Goal: Task Accomplishment & Management: Manage account settings

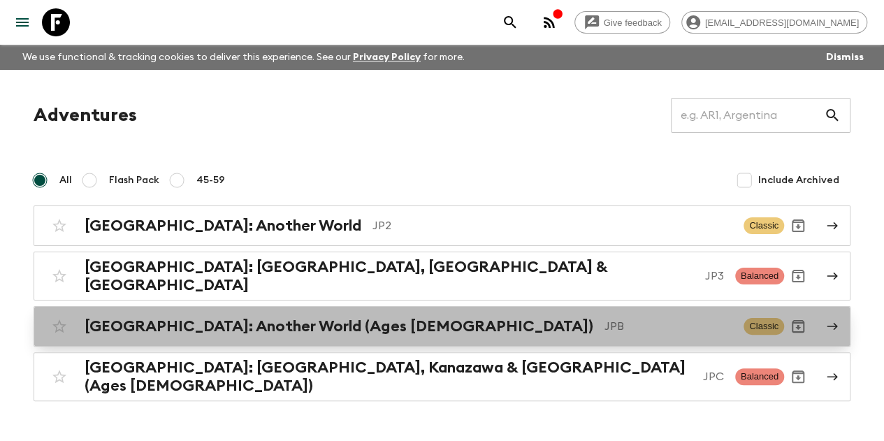
click at [303, 317] on h2 "[GEOGRAPHIC_DATA]: Another World (Ages [DEMOGRAPHIC_DATA])" at bounding box center [339, 326] width 509 height 18
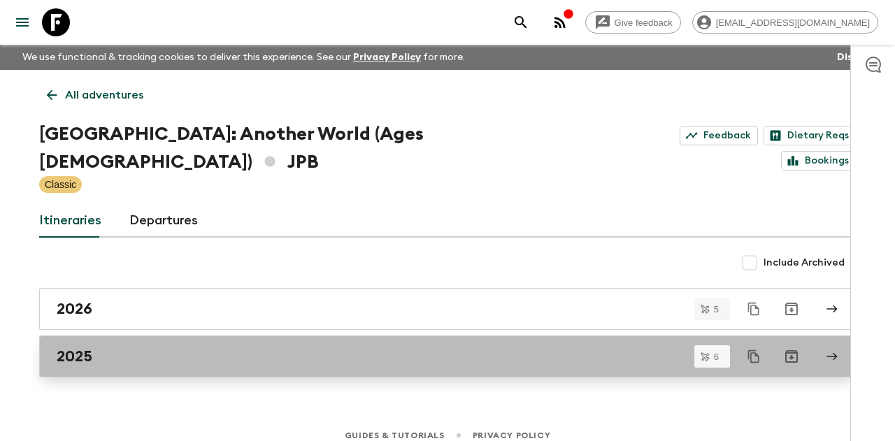
click at [193, 335] on link "2025" at bounding box center [447, 356] width 816 height 42
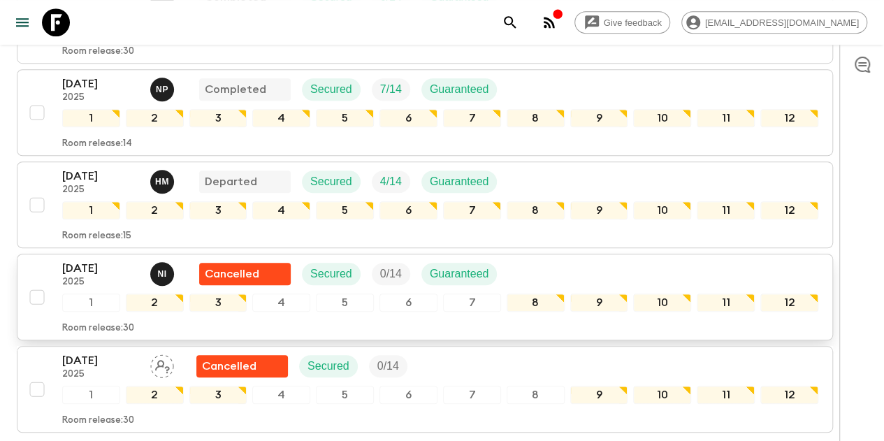
scroll to position [419, 0]
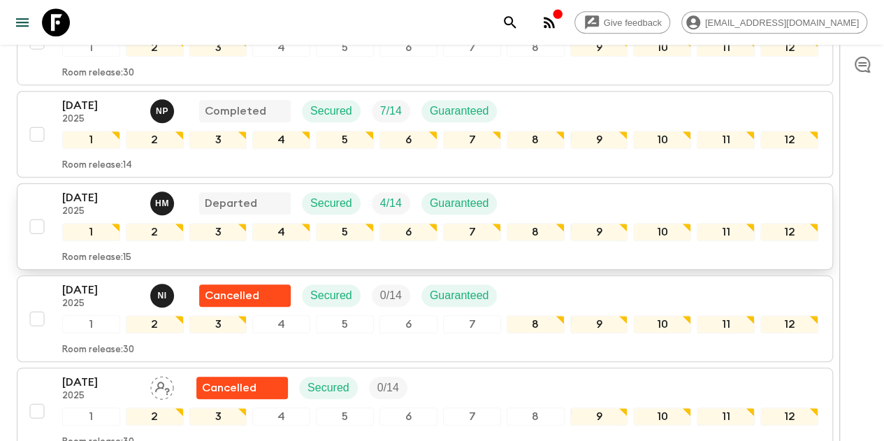
click at [139, 189] on p "[DATE]" at bounding box center [100, 197] width 77 height 17
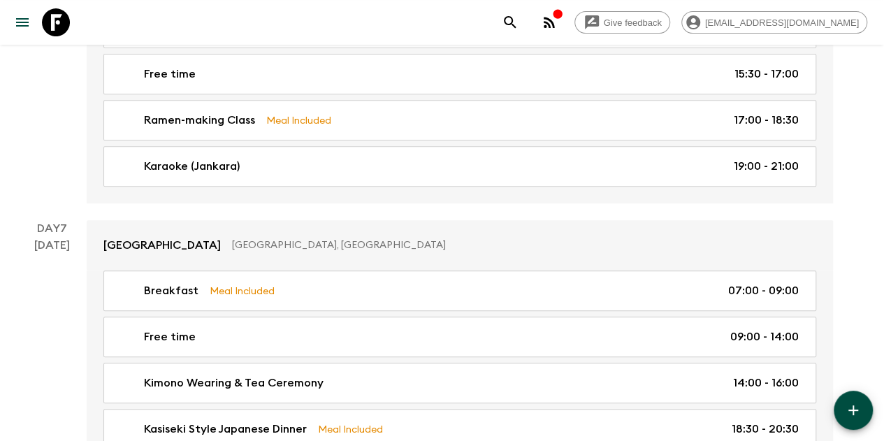
scroll to position [3005, 0]
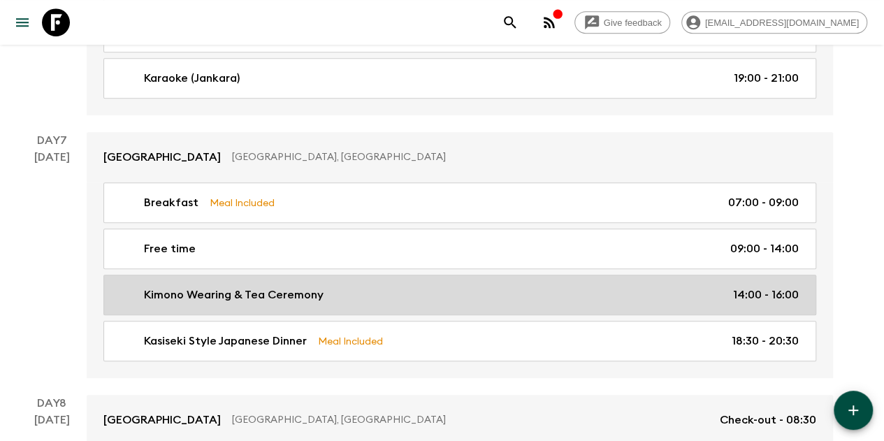
click at [710, 275] on link "Kimono Wearing & Tea Ceremony 14:00 - 16:00" at bounding box center [459, 295] width 713 height 41
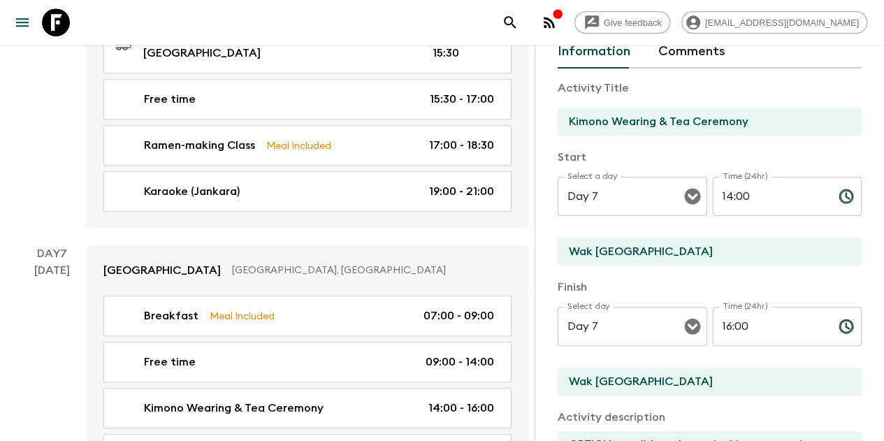
scroll to position [140, 0]
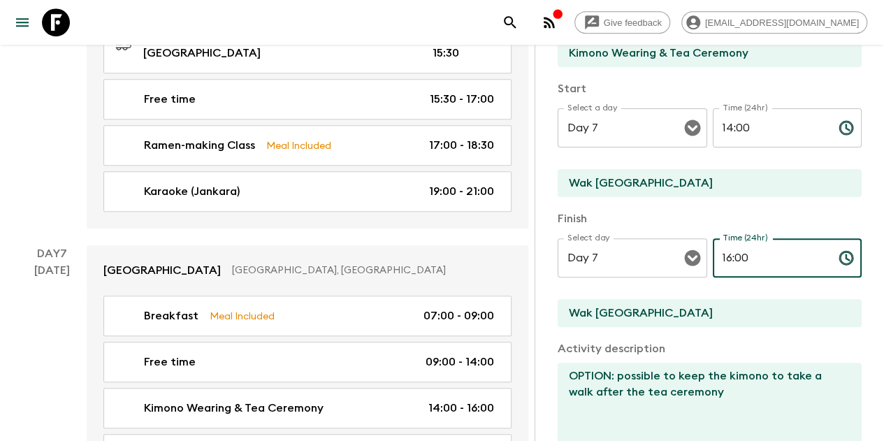
drag, startPoint x: 740, startPoint y: 255, endPoint x: 705, endPoint y: 255, distance: 34.9
click at [705, 255] on div "Select day Day 7 Select day ​ Time (24hr) 16:00 Time (24hr) ​" at bounding box center [710, 265] width 304 height 55
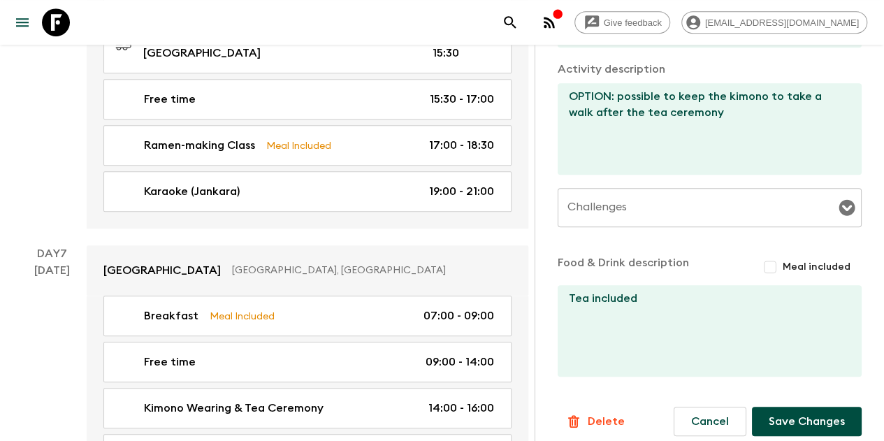
scroll to position [431, 0]
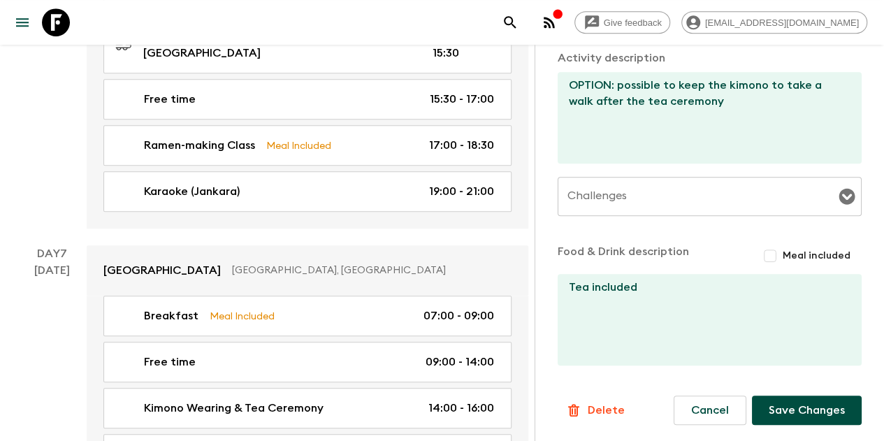
type input "15:30"
click at [811, 406] on button "Save Changes" at bounding box center [807, 410] width 110 height 29
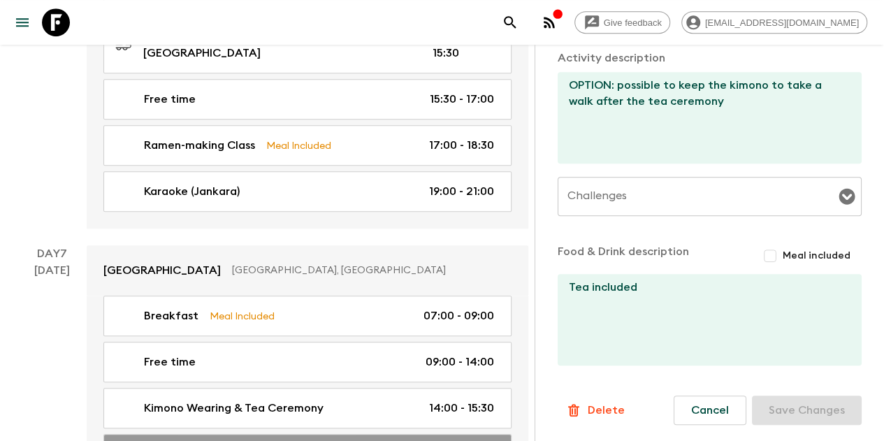
type input "Kasiseki Style Japanese Dinner"
type input "[PERSON_NAME]"
type textarea "Japanese cuisine (Kaiseki style ). Walking distance from hotel (30 min)."
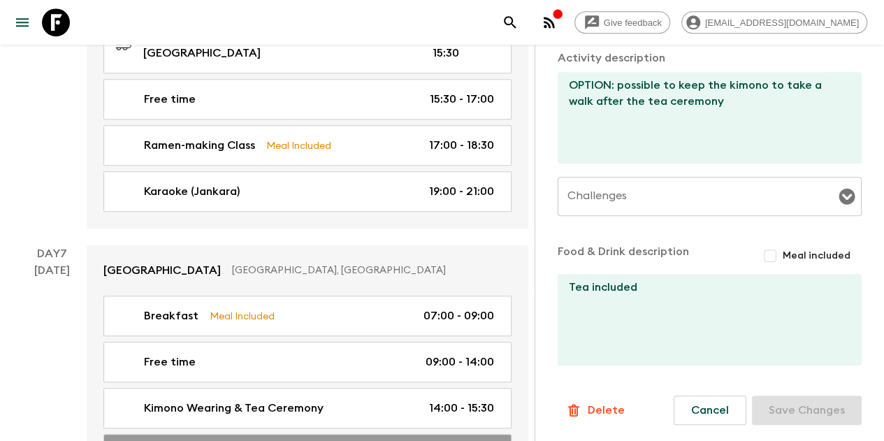
checkbox input "true"
type textarea "Dinner included. Free flow included for 2h (include Beer, Sake, Whisky and soft…"
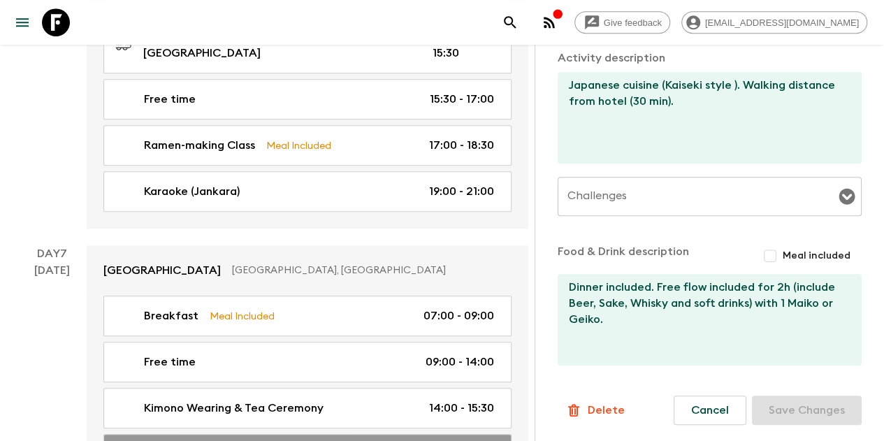
type input "18:30"
type input "20:30"
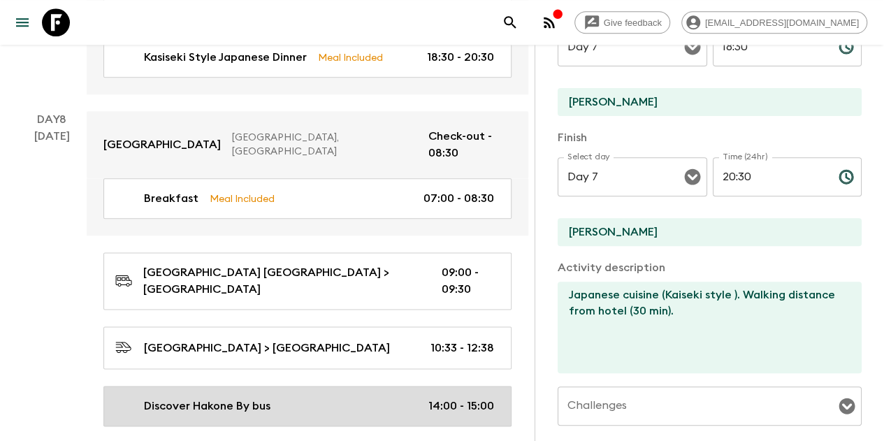
scroll to position [3425, 0]
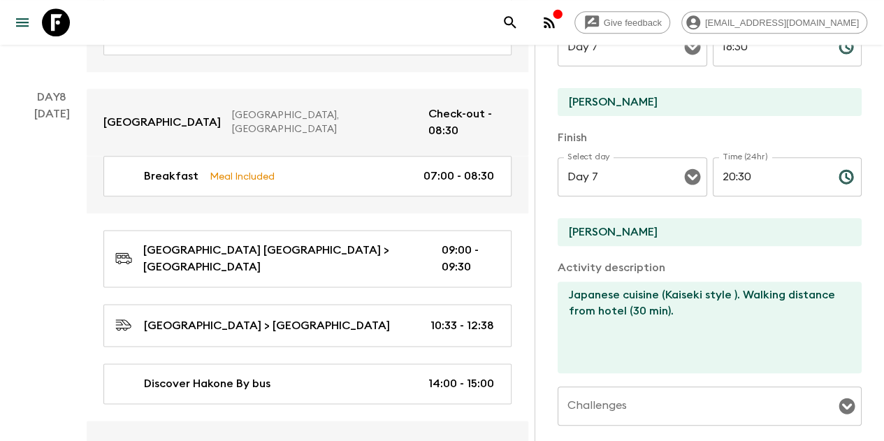
type input "Dinner"
type input "Ryokan"
type textarea "There is an open-air bath on the balcony of every room at this ryokan"
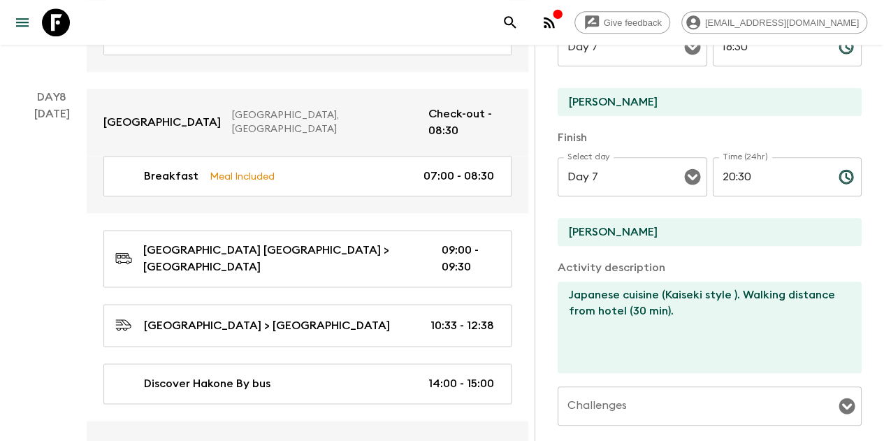
type textarea "Dinner included"
type input "Day 8"
type input "18:00"
type input "Day 8"
type input "21:00"
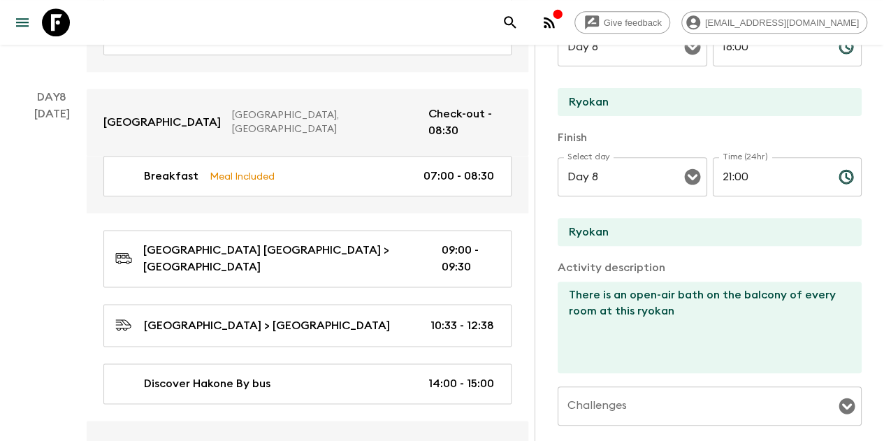
scroll to position [81, 0]
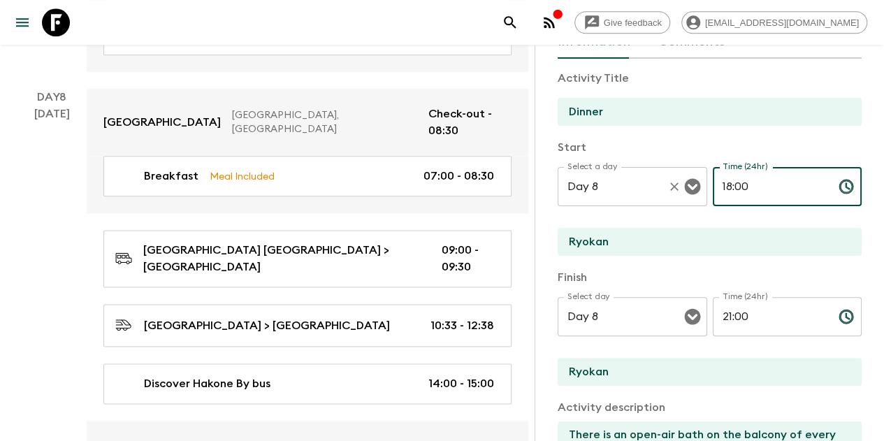
drag, startPoint x: 756, startPoint y: 191, endPoint x: 684, endPoint y: 189, distance: 72.7
click at [684, 189] on div "Select a day Day 8 Select a day ​ Time (24hr) 18:00 Time (24hr) ​" at bounding box center [710, 194] width 304 height 55
type input "19:45"
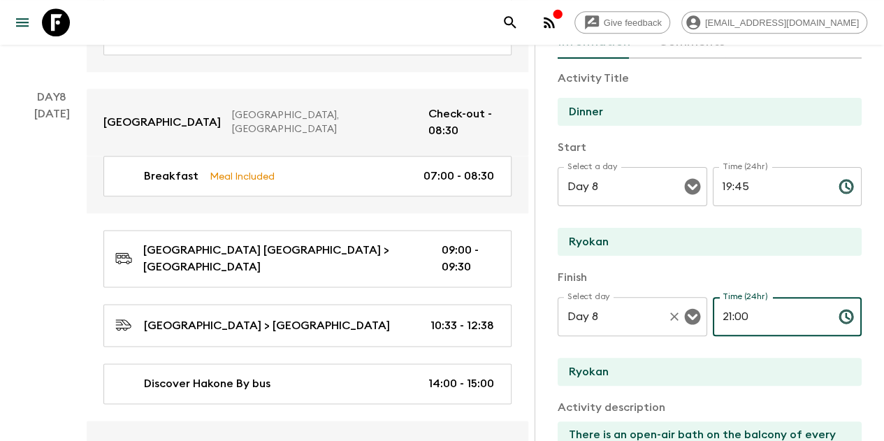
drag, startPoint x: 759, startPoint y: 318, endPoint x: 684, endPoint y: 317, distance: 75.5
click at [684, 317] on div "Select day Day 8 Select day ​ Time (24hr) 21:00 Time (24hr) ​" at bounding box center [710, 324] width 304 height 55
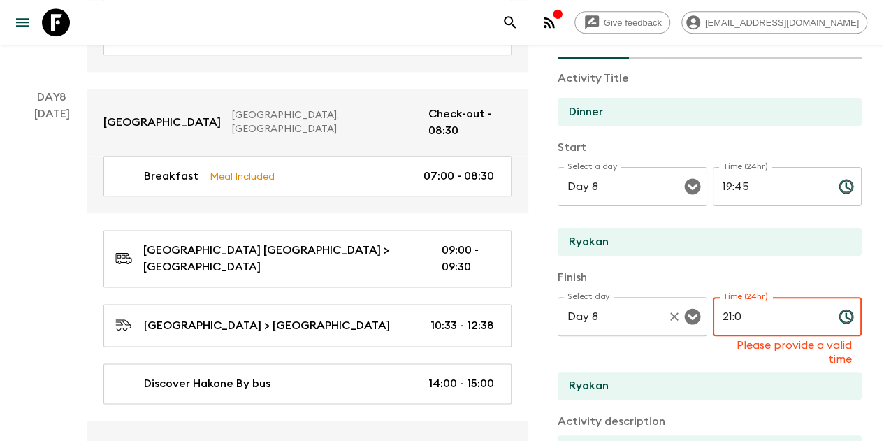
type input "21:00"
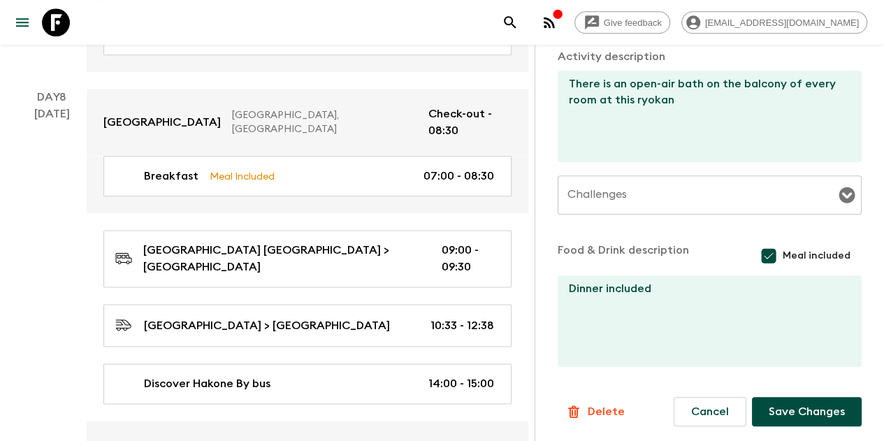
scroll to position [433, 0]
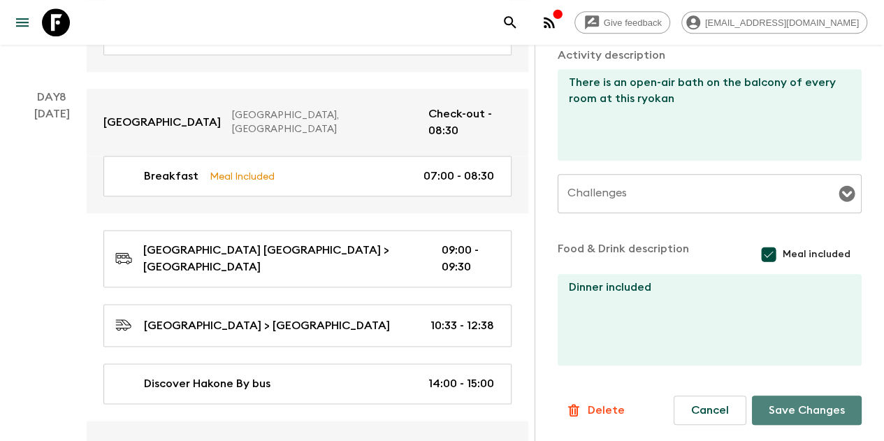
click at [782, 410] on button "Save Changes" at bounding box center [807, 410] width 110 height 29
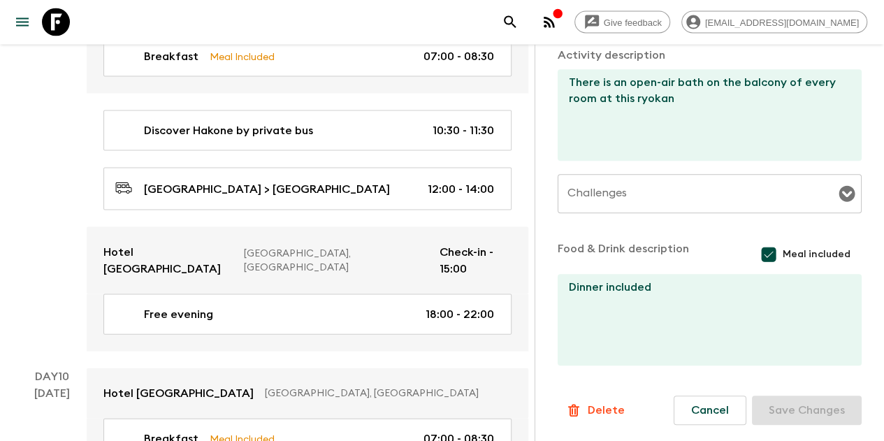
scroll to position [4054, 0]
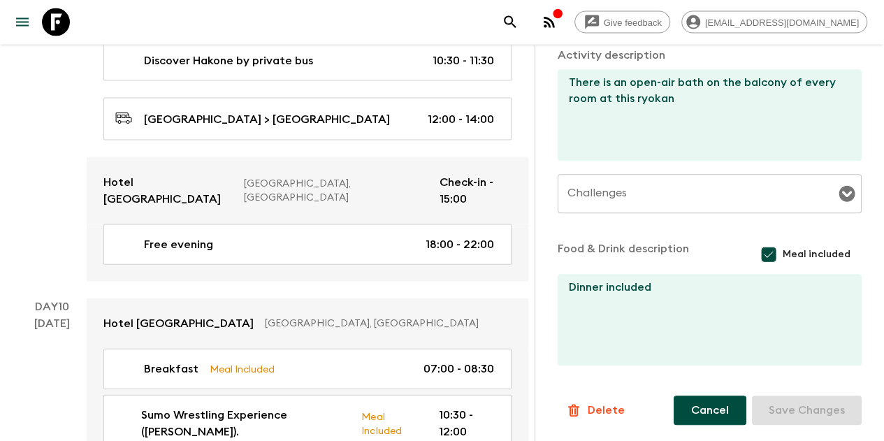
click at [724, 414] on button "Cancel" at bounding box center [710, 410] width 73 height 29
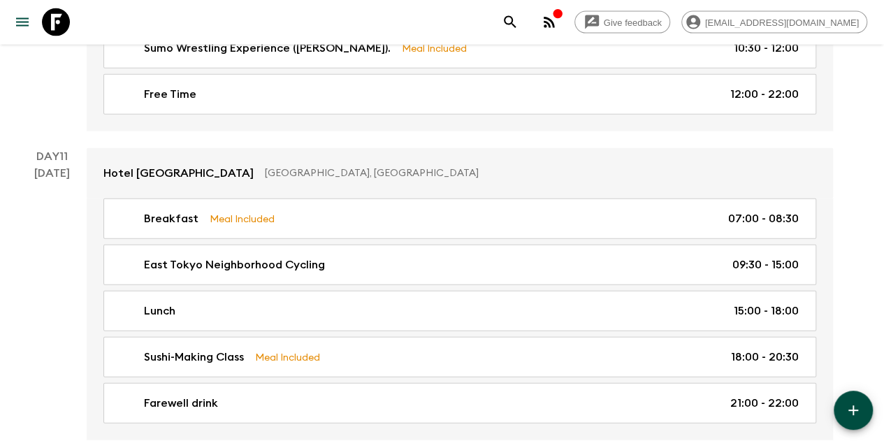
scroll to position [4333, 0]
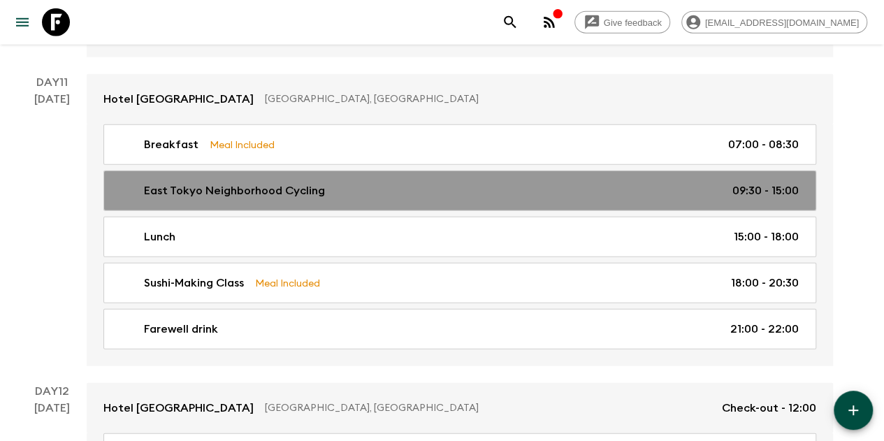
click at [679, 182] on div "East Tokyo Neighborhood Cycling 09:30 - 15:00" at bounding box center [457, 190] width 684 height 17
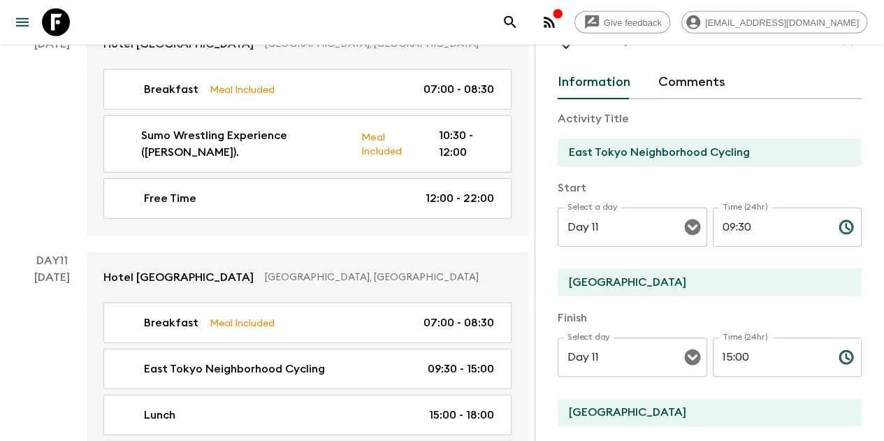
scroll to position [70, 0]
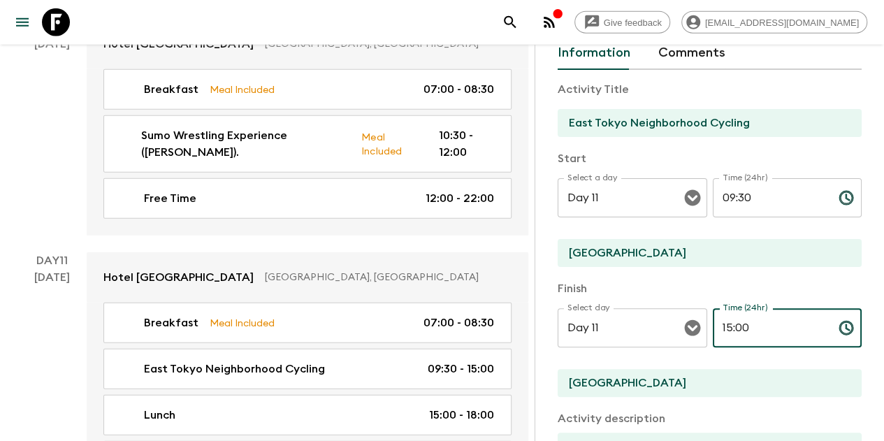
drag, startPoint x: 794, startPoint y: 331, endPoint x: 710, endPoint y: 325, distance: 84.1
click at [713, 331] on input "15:00" at bounding box center [770, 327] width 115 height 39
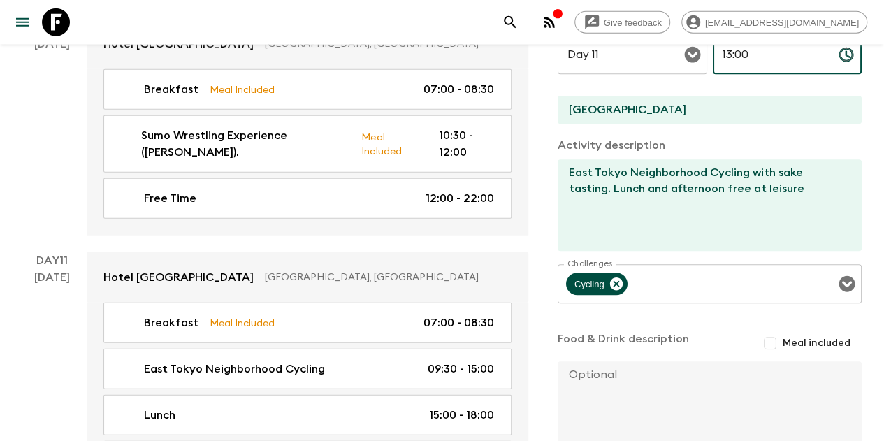
scroll to position [419, 0]
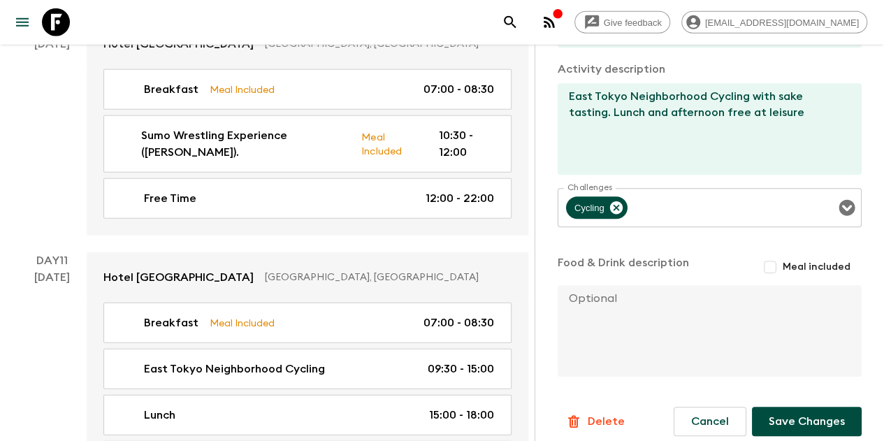
type input "13:00"
click at [811, 419] on button "Save Changes" at bounding box center [807, 421] width 110 height 29
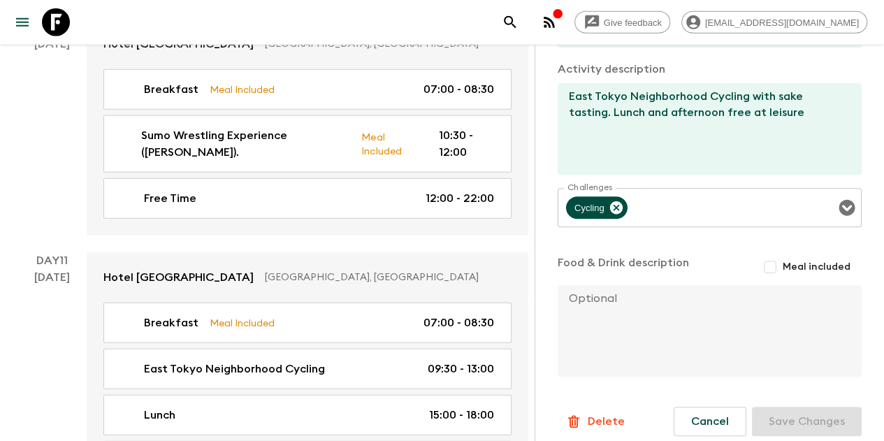
type input "Sushi-Making Class"
type input "Chagohan"
type textarea "Dinner Sushi making at [GEOGRAPHIC_DATA]."
checkbox input "true"
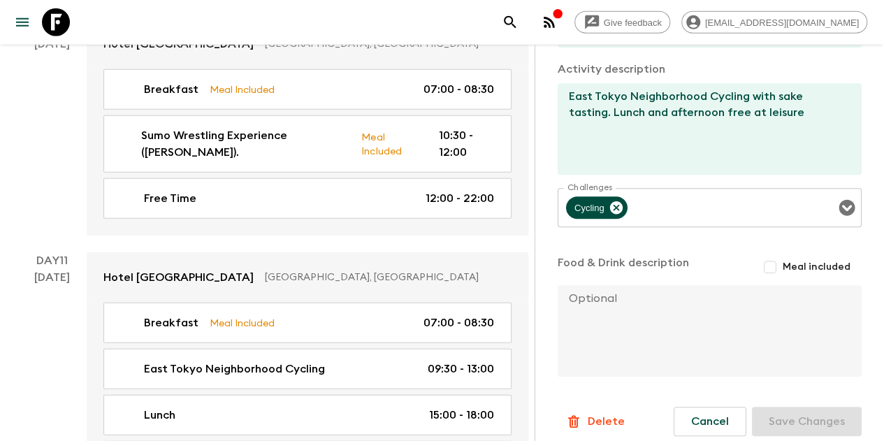
type textarea "2h~2h30 nigiri sushi + candied sweet potato or Japanese omelet"
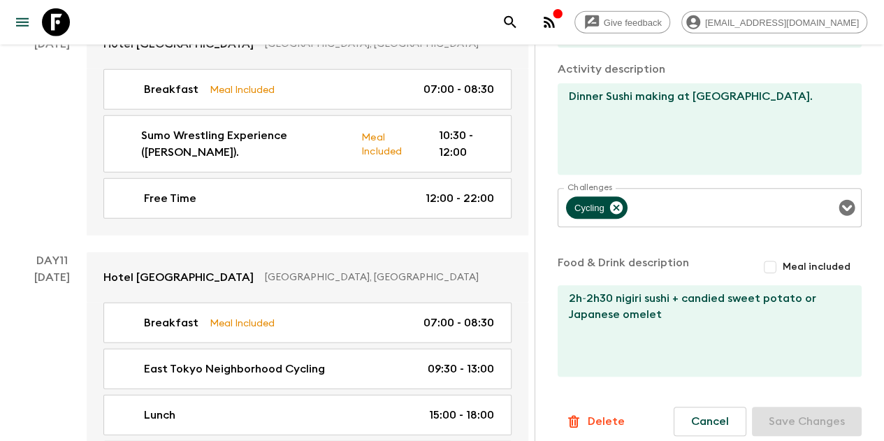
type input "18:00"
type input "20:30"
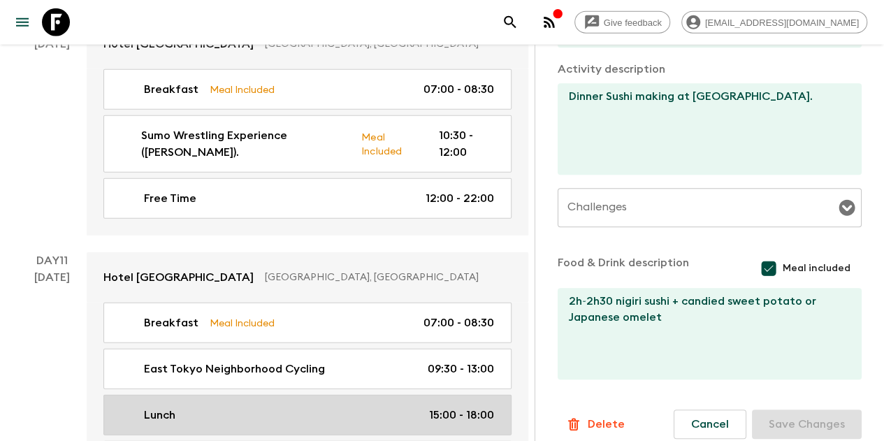
click at [468, 395] on link "Lunch 15:00 - 18:00" at bounding box center [307, 415] width 408 height 41
type input "Lunch"
type input "[GEOGRAPHIC_DATA]"
checkbox input "false"
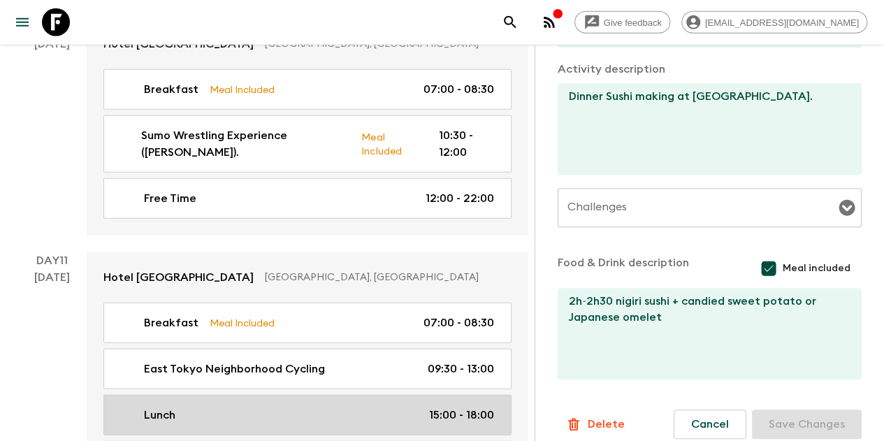
type textarea "Lunch is included in the cycling tour, but guests need to pay for their own lun…"
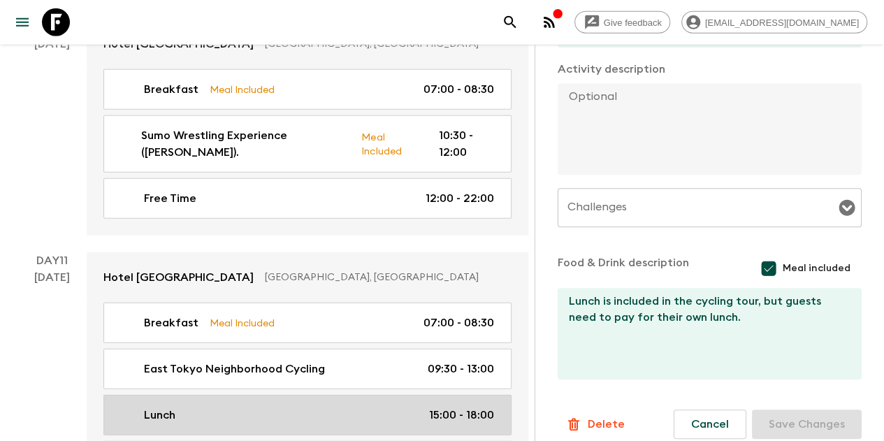
type input "15:00"
type input "18:00"
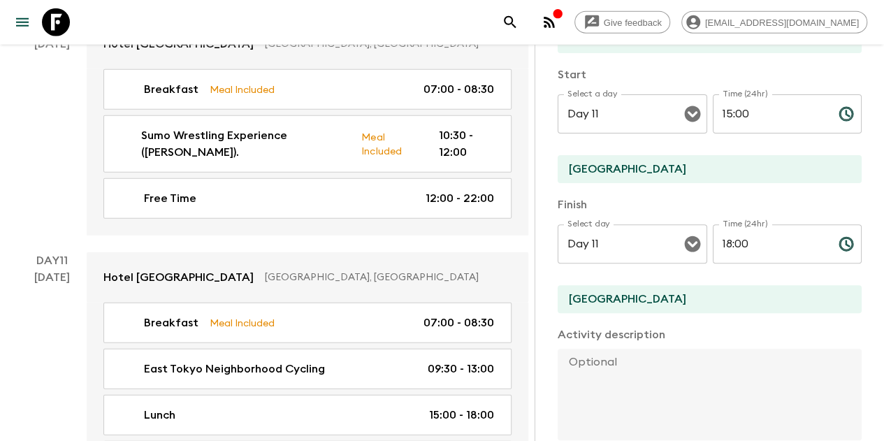
scroll to position [70, 0]
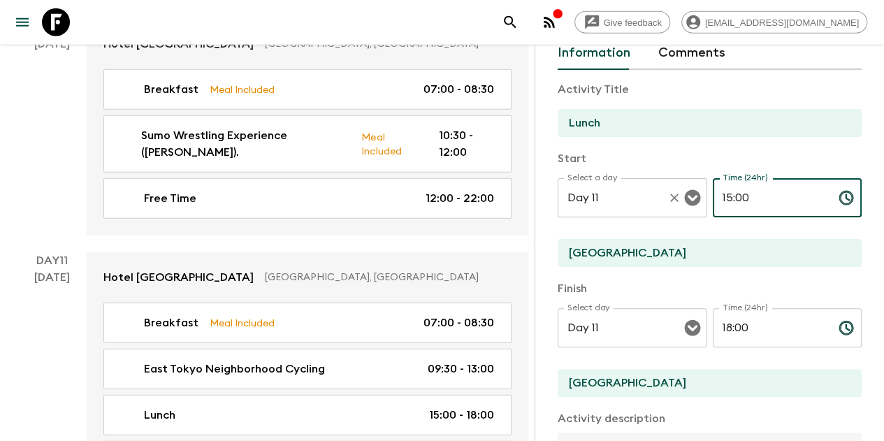
drag, startPoint x: 765, startPoint y: 192, endPoint x: 630, endPoint y: 188, distance: 134.9
click at [630, 188] on div "Select a day Day 11 Select a day ​ Time (24hr) 15:00 Time (24hr) ​" at bounding box center [710, 205] width 304 height 55
type input "13:00"
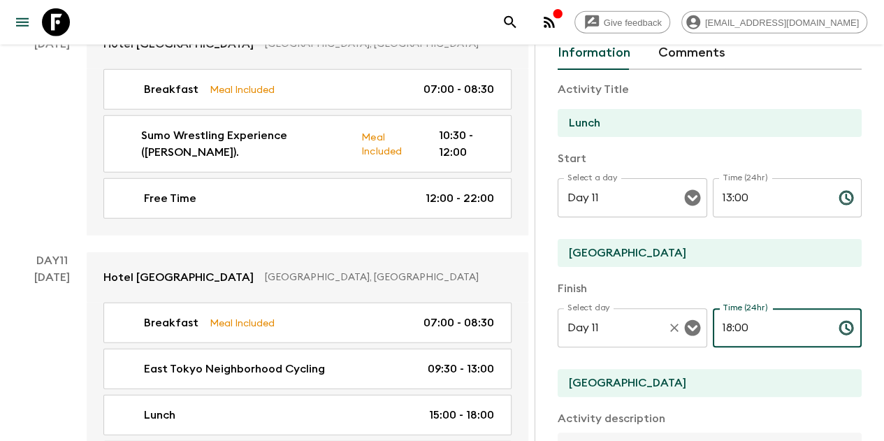
drag, startPoint x: 761, startPoint y: 333, endPoint x: 672, endPoint y: 322, distance: 90.2
click at [672, 322] on div "Select day Day 11 Select day ​ Time (24hr) 18:00 Time (24hr) ​" at bounding box center [710, 335] width 304 height 55
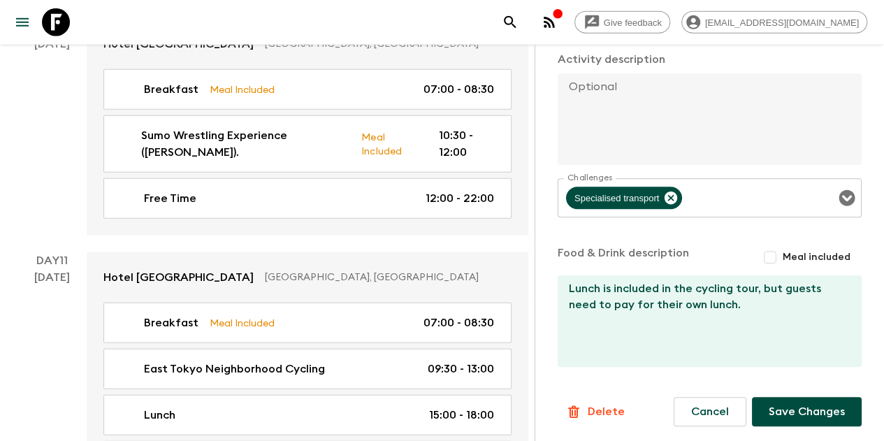
scroll to position [431, 0]
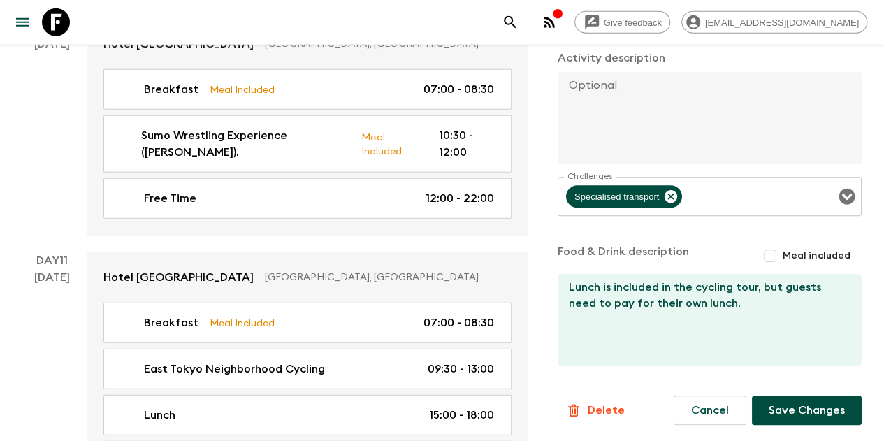
type input "15:00"
click at [797, 402] on button "Save Changes" at bounding box center [807, 410] width 110 height 29
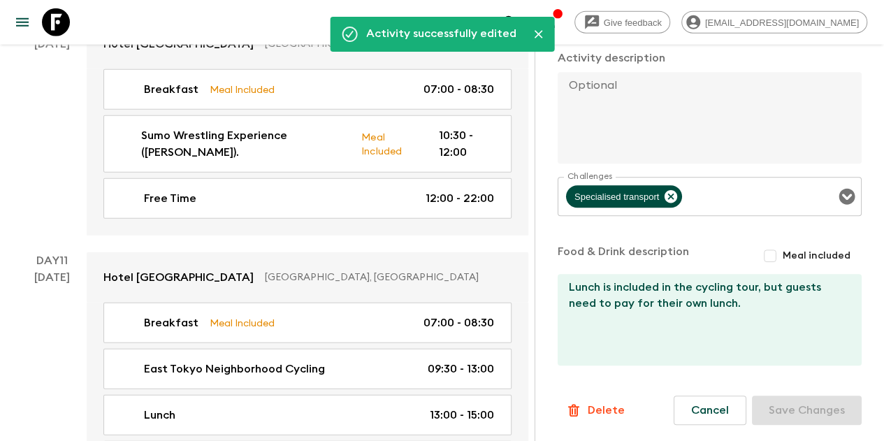
type input "Sushi-Making Class"
type input "Chagohan"
type textarea "Dinner Sushi making at [GEOGRAPHIC_DATA]."
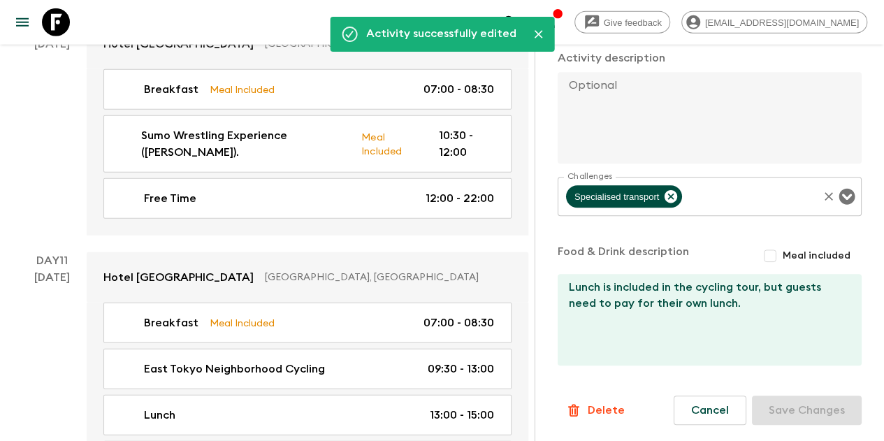
checkbox input "true"
type textarea "2h~2h30 nigiri sushi + candied sweet potato or Japanese omelet"
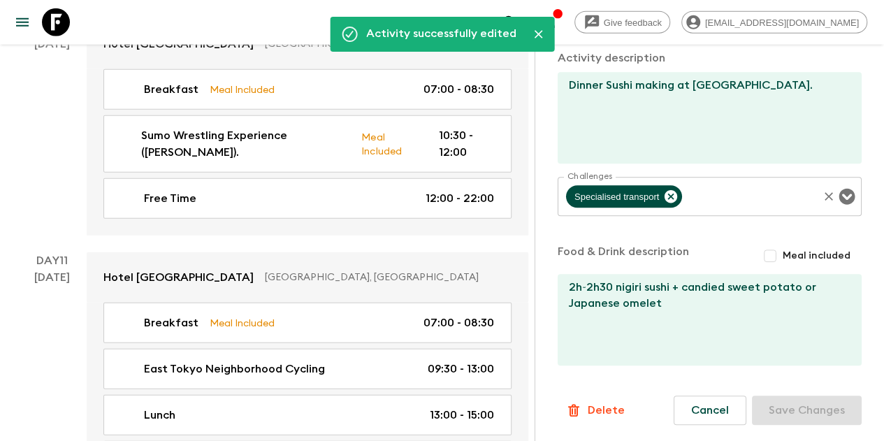
type input "18:00"
type input "20:30"
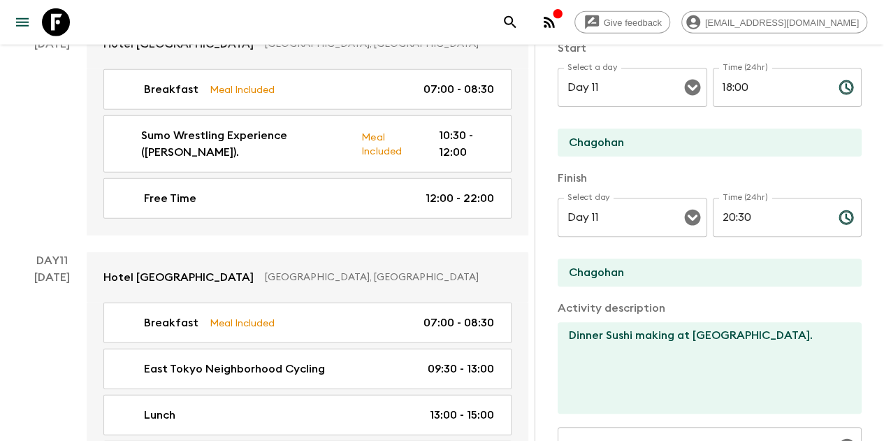
scroll to position [81, 0]
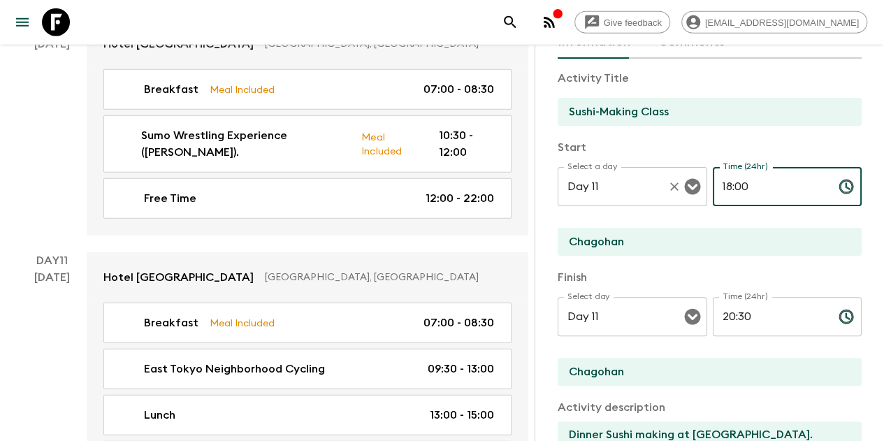
drag, startPoint x: 763, startPoint y: 191, endPoint x: 644, endPoint y: 196, distance: 118.9
click at [644, 196] on div "Select a day Day 11 Select a day ​ Time (24hr) 18:00 Time (24hr) ​" at bounding box center [710, 194] width 304 height 55
type input "16:00"
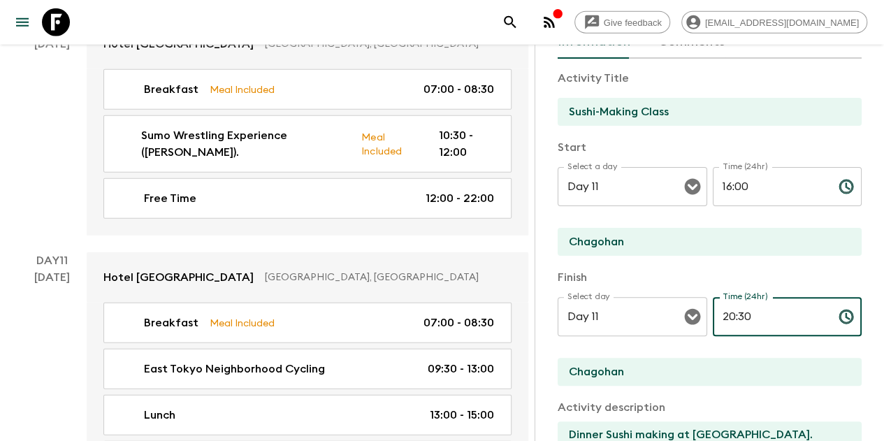
drag, startPoint x: 753, startPoint y: 319, endPoint x: 681, endPoint y: 291, distance: 77.9
click at [681, 291] on div "Finish Select day Day 11 Select day ​ Time (24hr) 20:30 Time (24hr) ​ [PERSON_N…" at bounding box center [710, 328] width 304 height 119
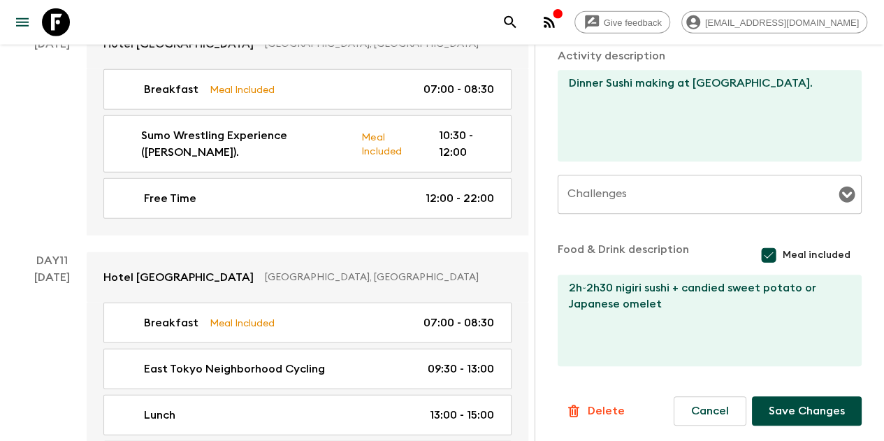
scroll to position [433, 0]
type input "18:00"
click at [800, 406] on button "Save Changes" at bounding box center [807, 410] width 110 height 29
type input "Farewell drink"
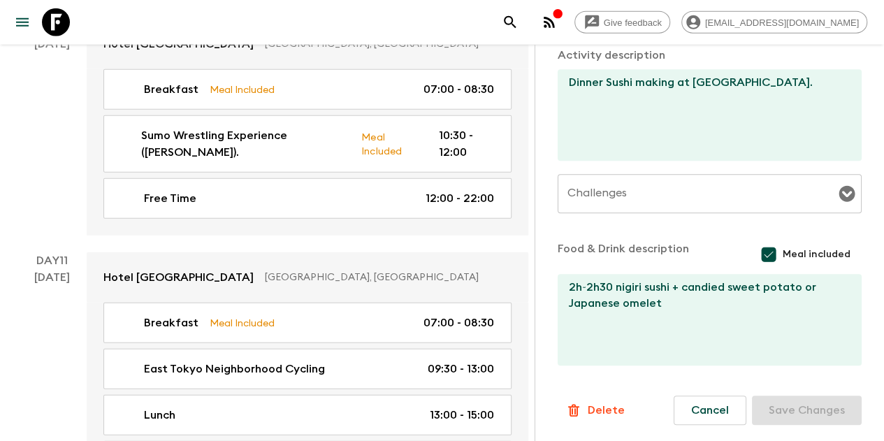
type input "[GEOGRAPHIC_DATA]"
type textarea ""for G1: use the rooftop bar at [GEOGRAPHIC_DATA] for G21: use the rooftop bar …"
checkbox input "false"
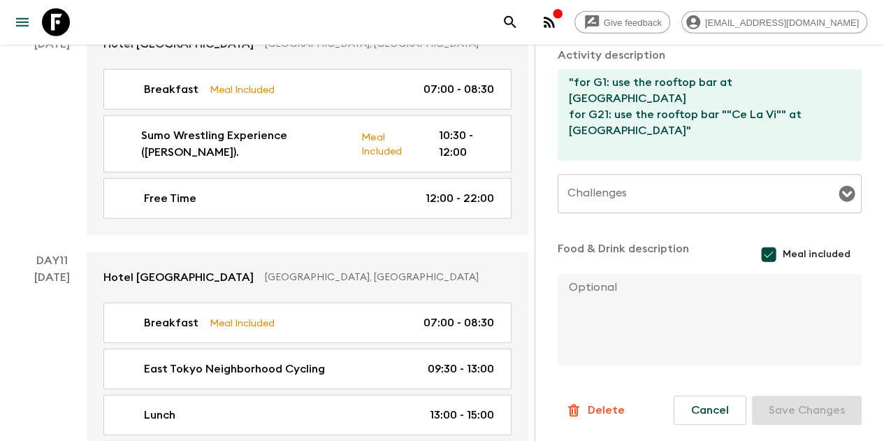
type input "21:00"
type input "22:00"
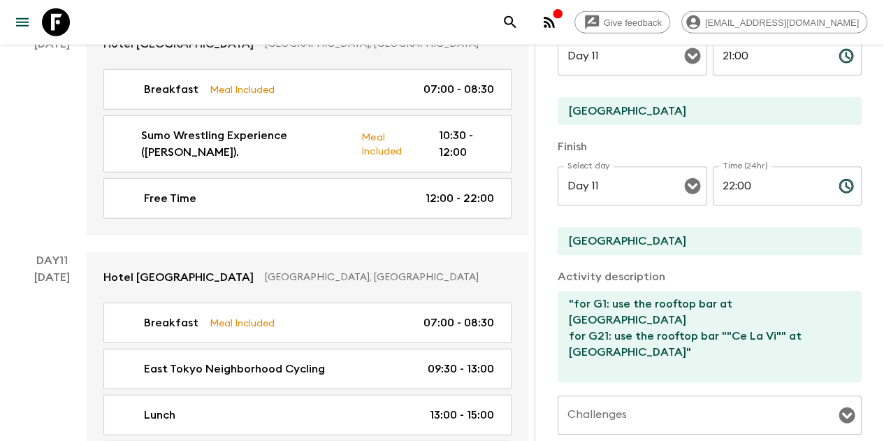
scroll to position [151, 0]
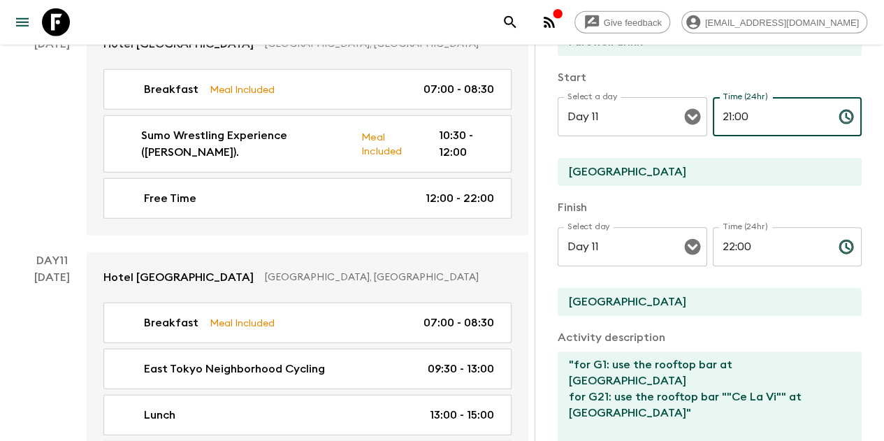
drag, startPoint x: 759, startPoint y: 128, endPoint x: 705, endPoint y: 117, distance: 55.7
click at [705, 117] on div "Select a day Day 11 Select a day ​ Time (24hr) 21:00 Time (24hr) ​" at bounding box center [710, 124] width 304 height 55
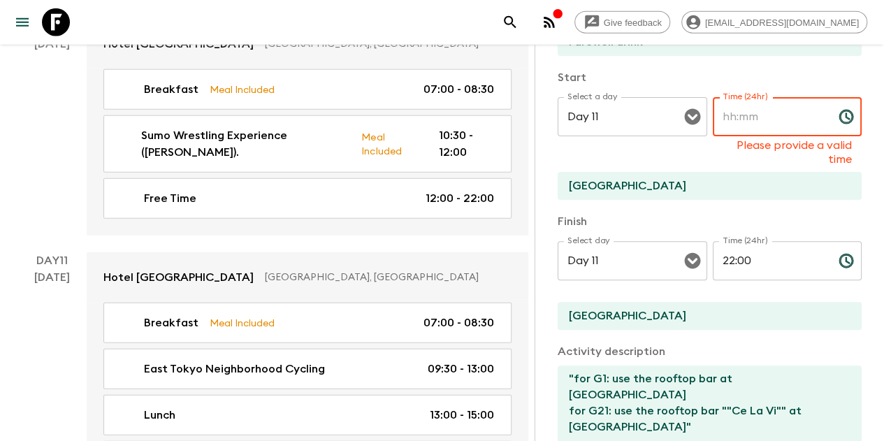
type input "1"
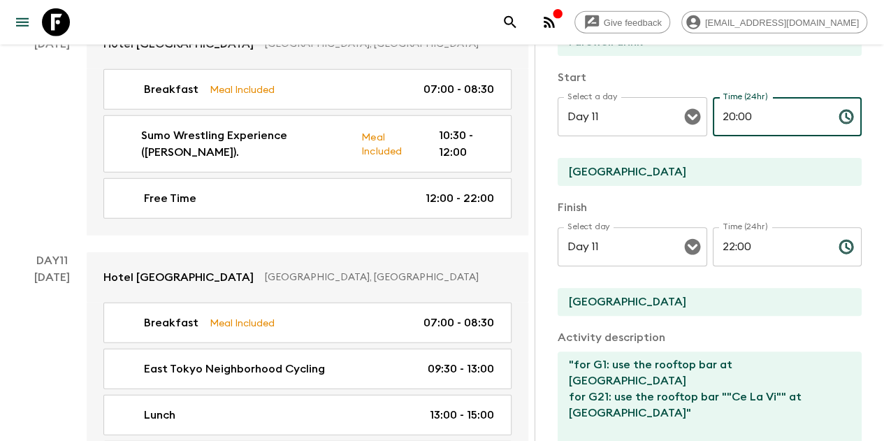
type input "20:00"
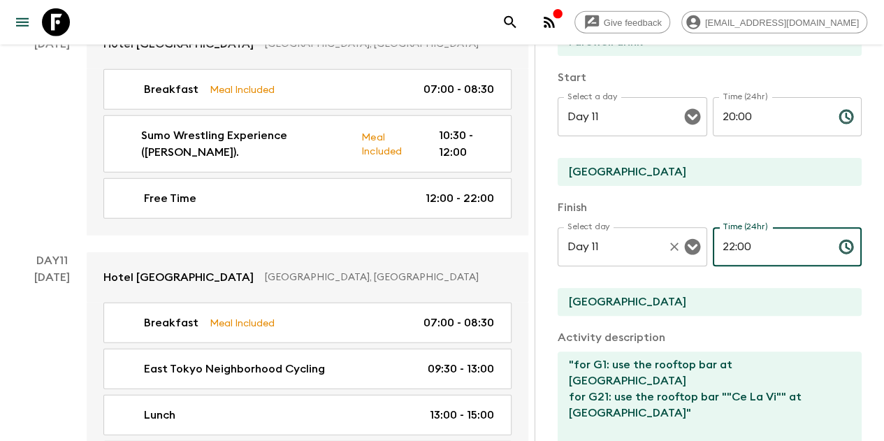
drag, startPoint x: 769, startPoint y: 250, endPoint x: 608, endPoint y: 230, distance: 162.0
click at [608, 230] on div "Select day Day 11 Select day ​ Time (24hr) 22:00 Time (24hr) ​" at bounding box center [710, 254] width 304 height 55
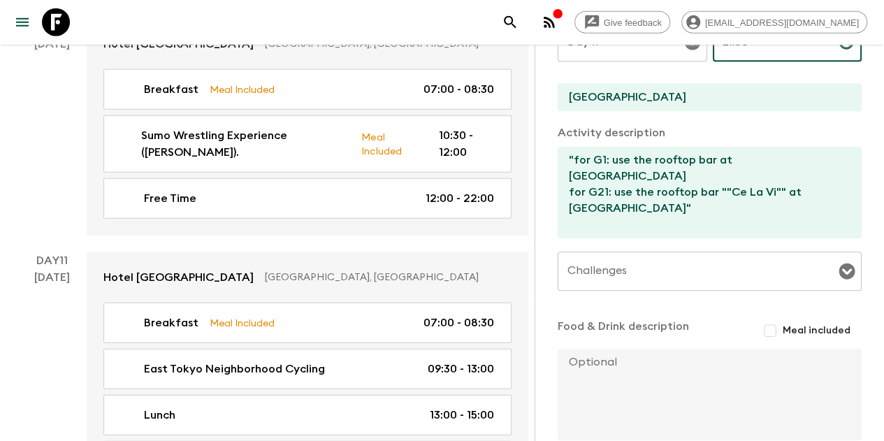
scroll to position [431, 0]
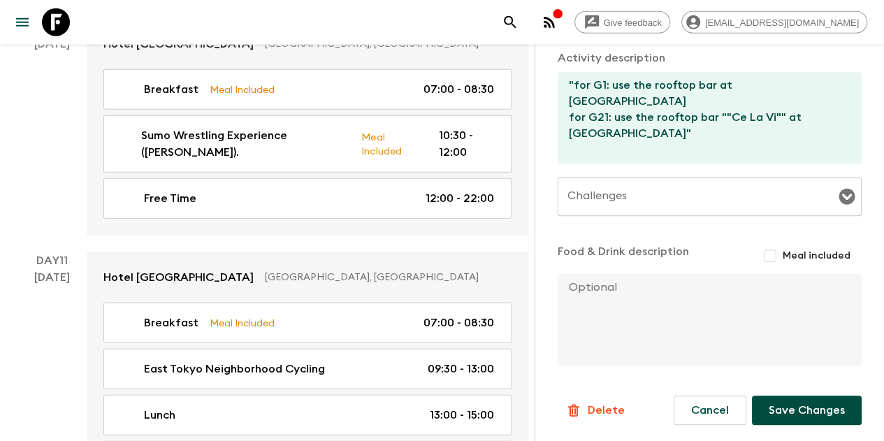
type input "21:00"
click at [779, 410] on button "Save Changes" at bounding box center [807, 410] width 110 height 29
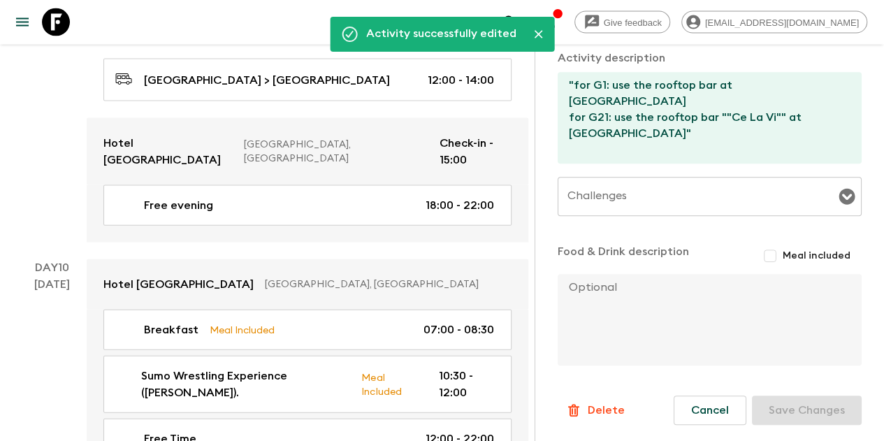
scroll to position [4030, 0]
